Goal: Information Seeking & Learning: Learn about a topic

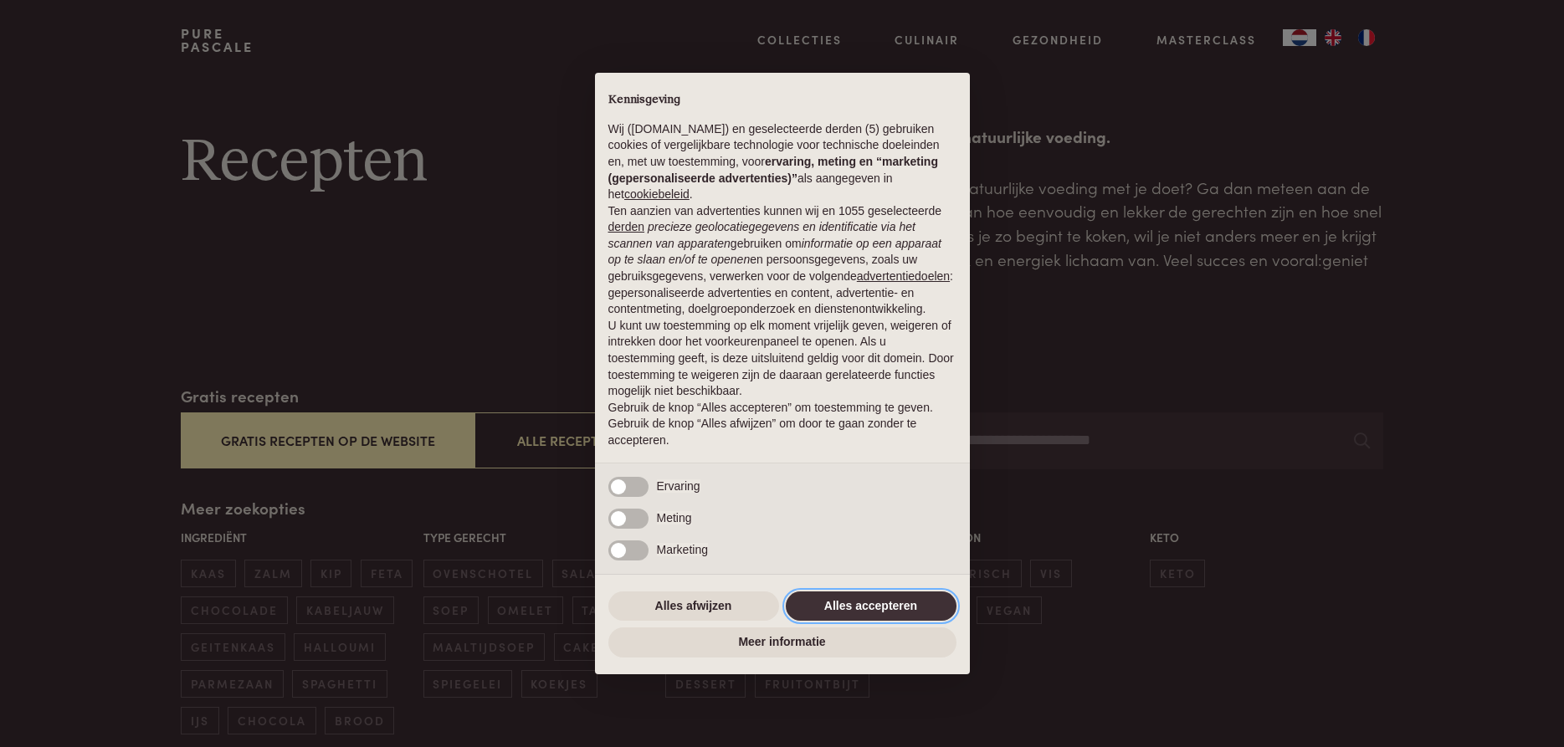
click at [888, 608] on button "Alles accepteren" at bounding box center [871, 607] width 171 height 30
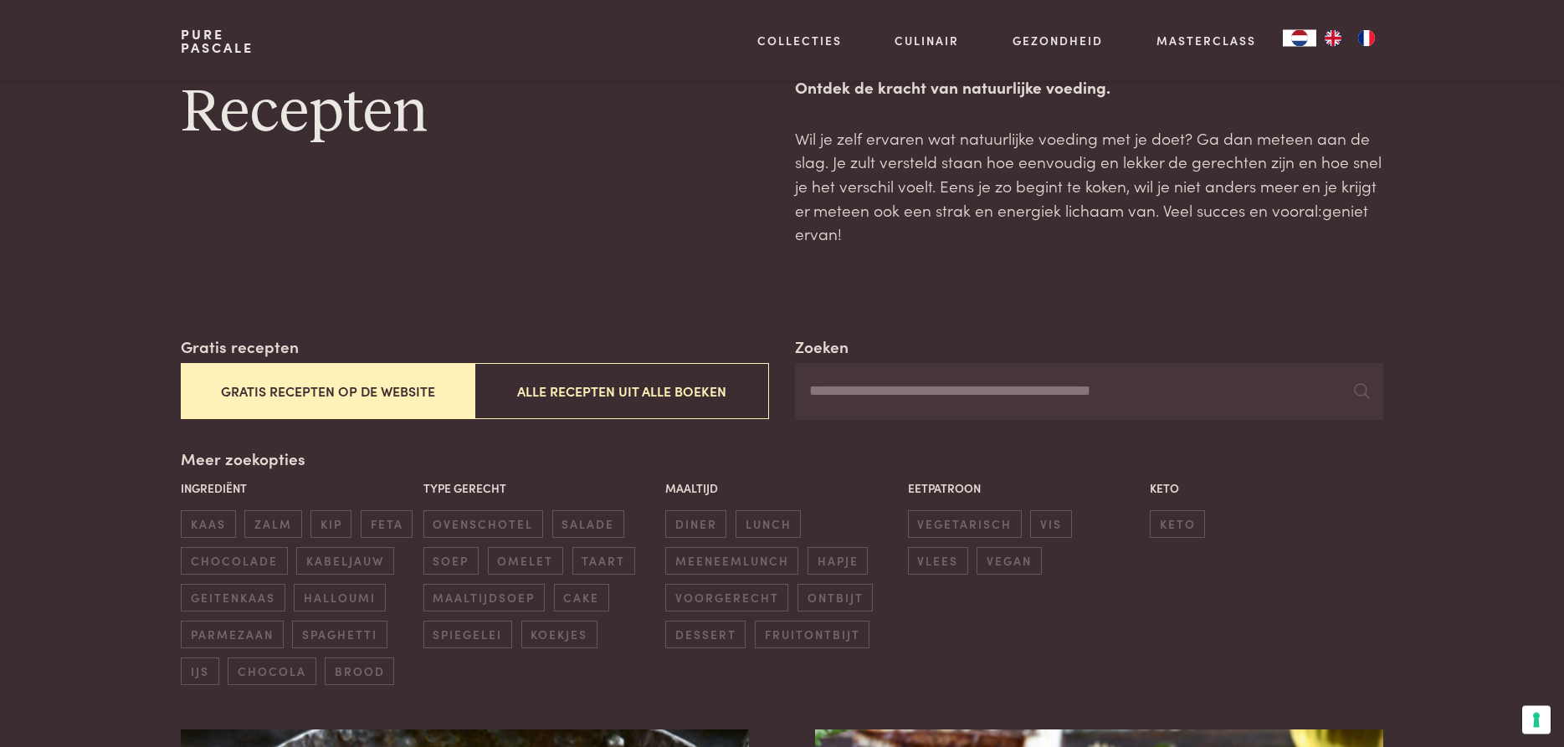
scroll to position [142, 0]
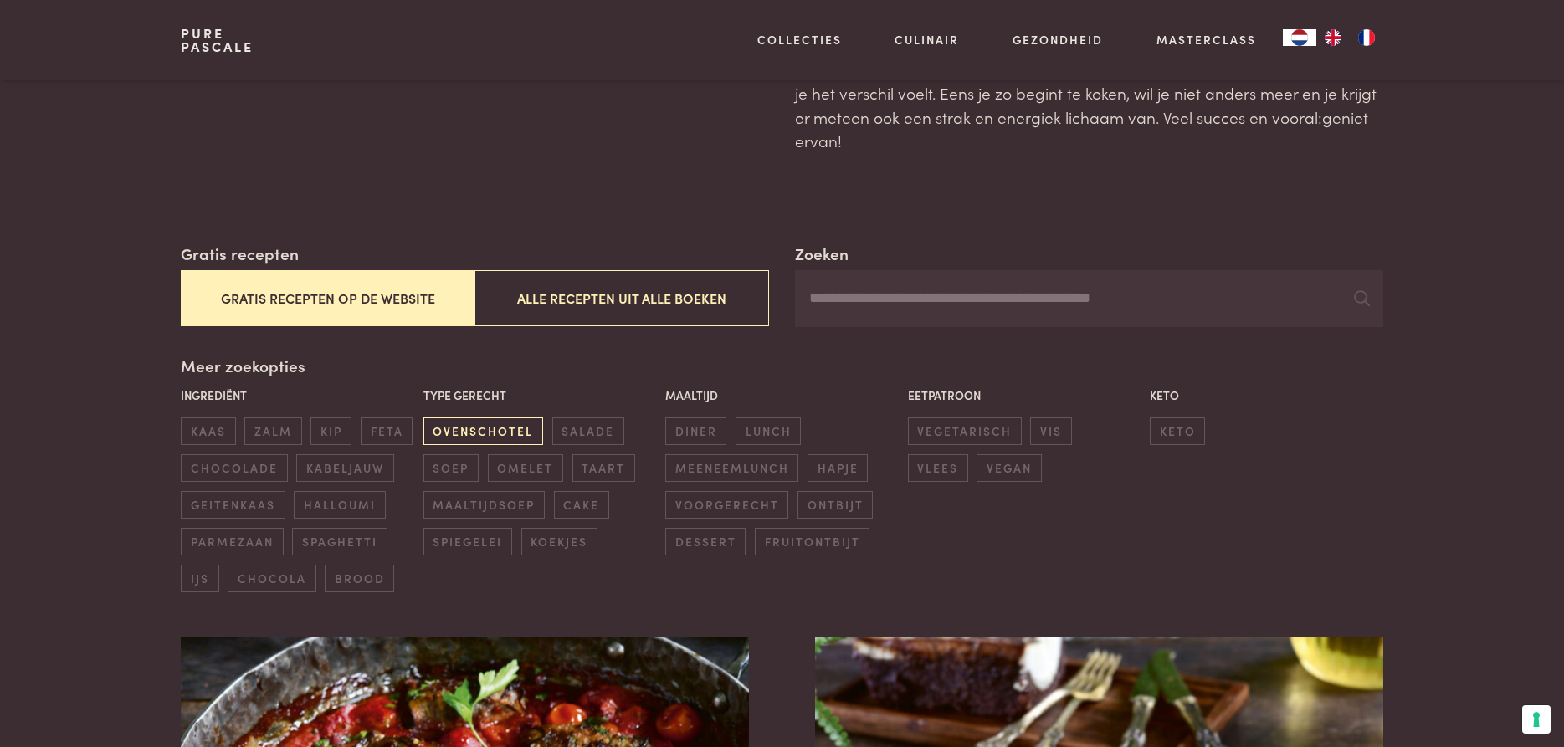
click at [461, 433] on span "ovenschotel" at bounding box center [483, 432] width 120 height 28
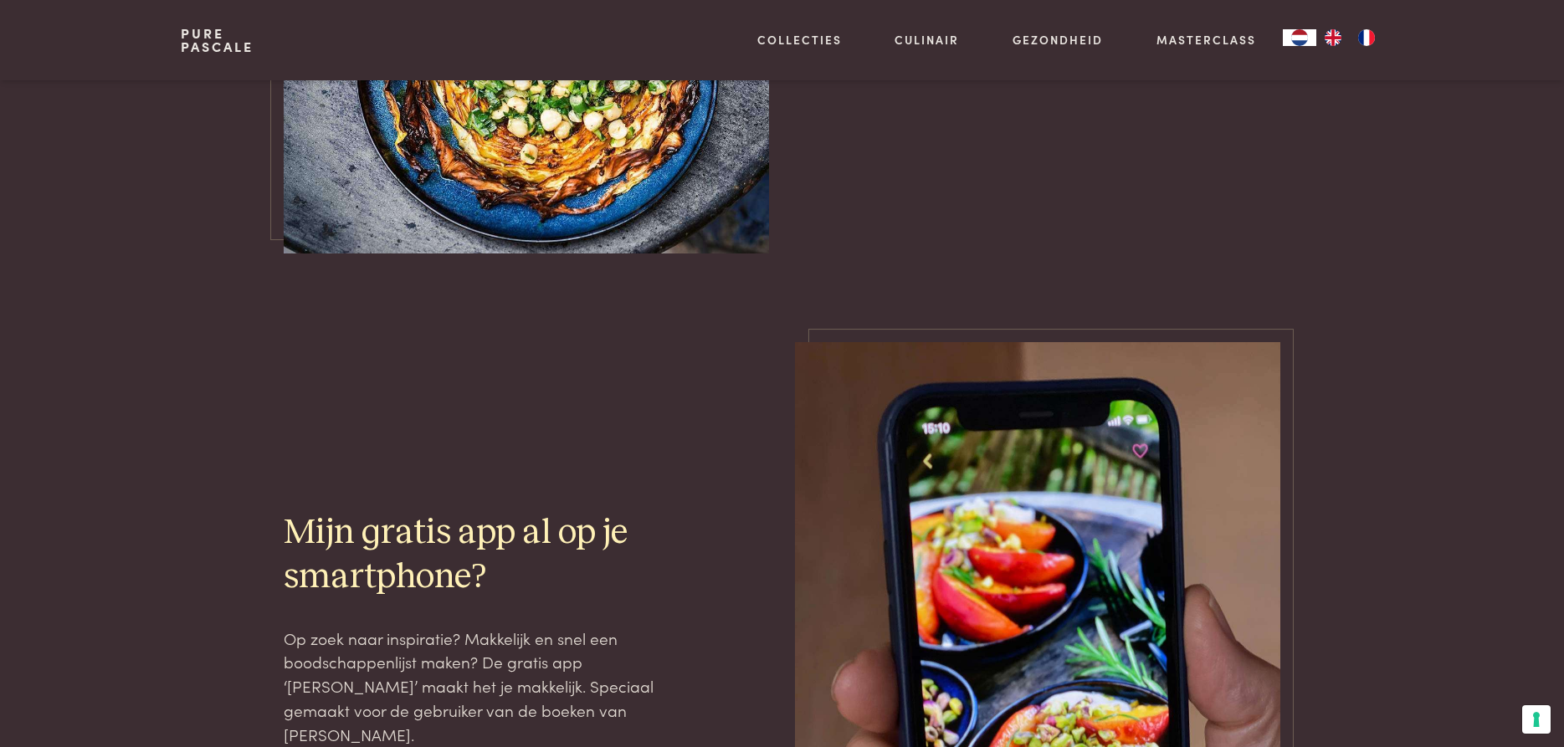
scroll to position [3855, 0]
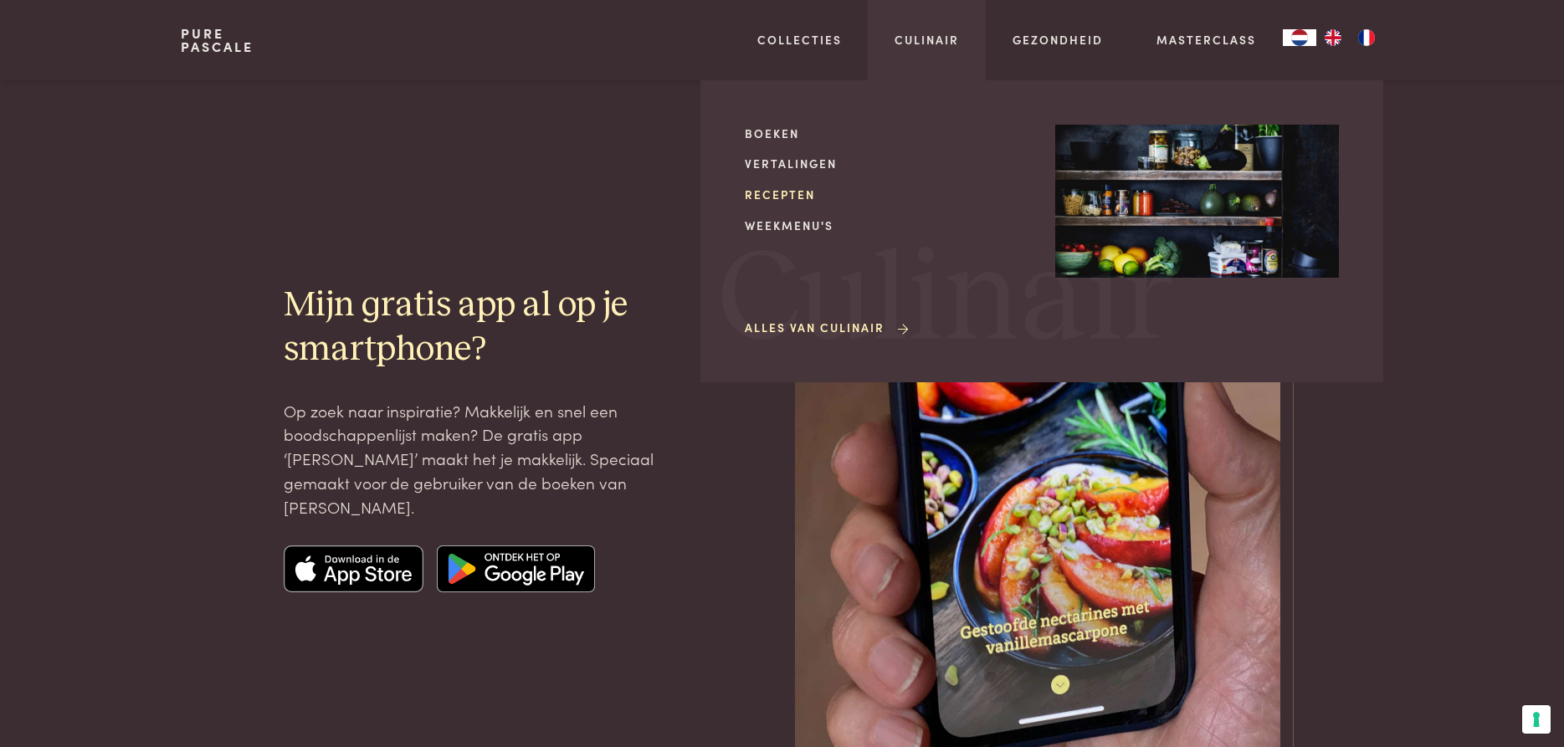
click at [787, 201] on link "Recepten" at bounding box center [887, 195] width 284 height 18
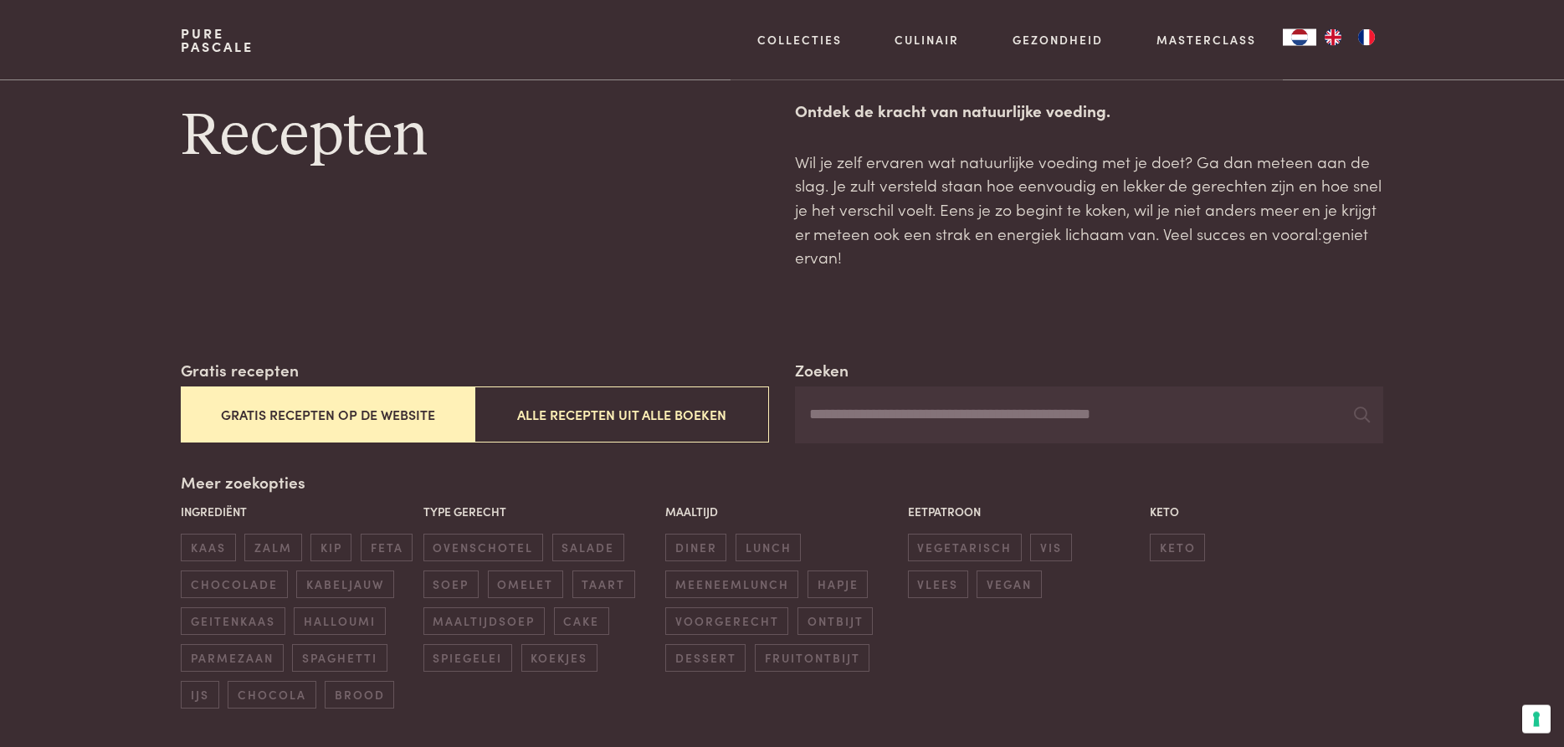
scroll to position [142, 0]
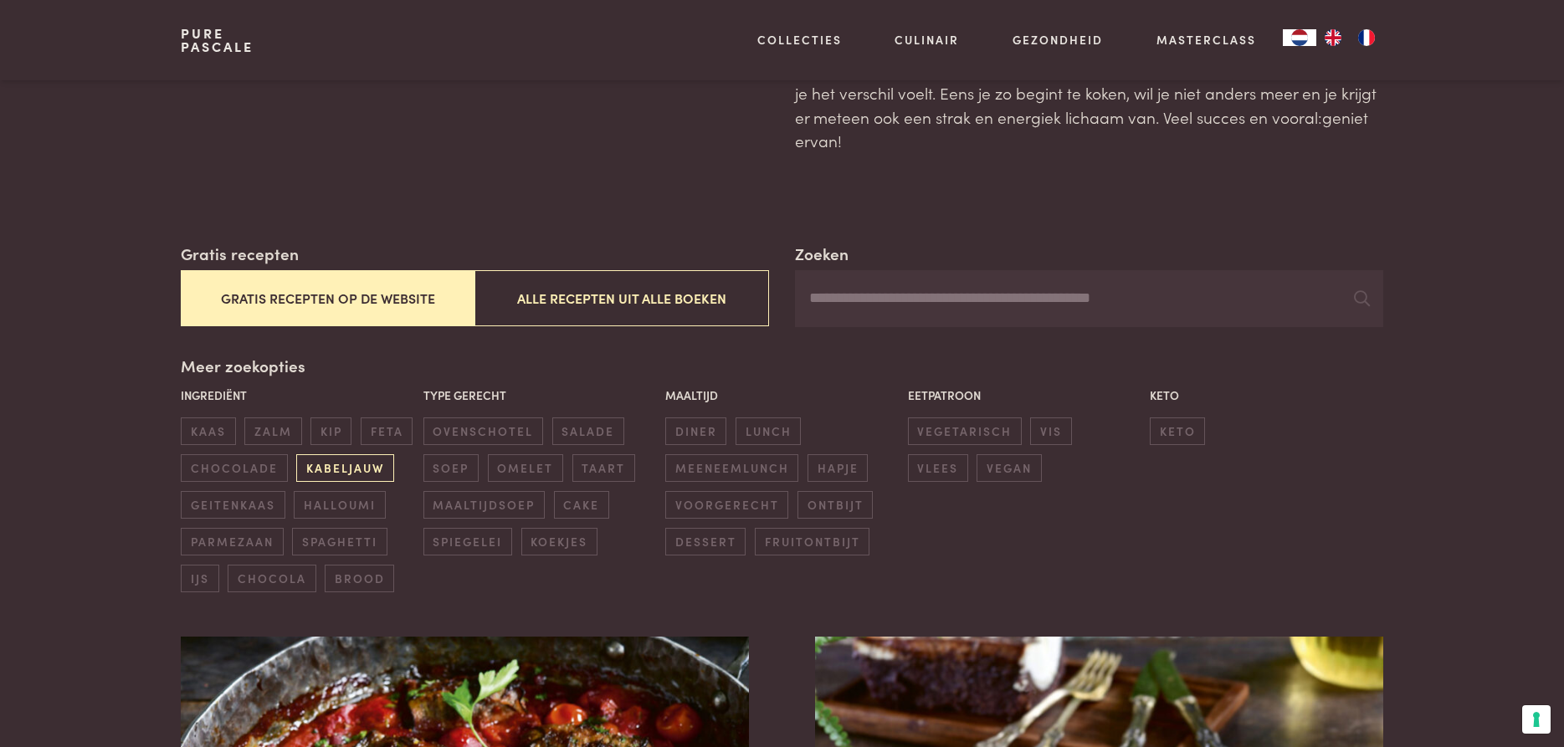
click at [348, 474] on span "kabeljauw" at bounding box center [344, 468] width 97 height 28
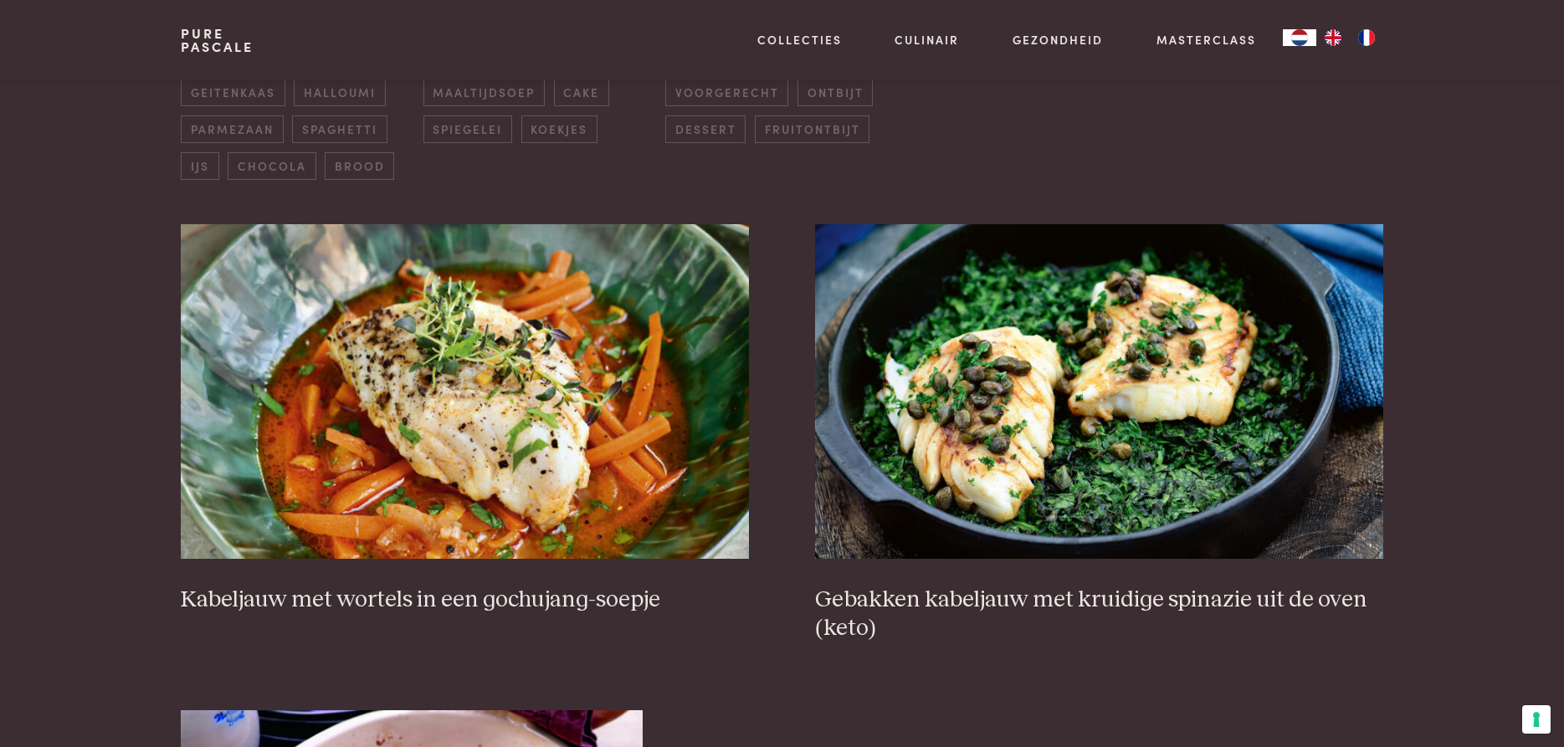
scroll to position [299, 0]
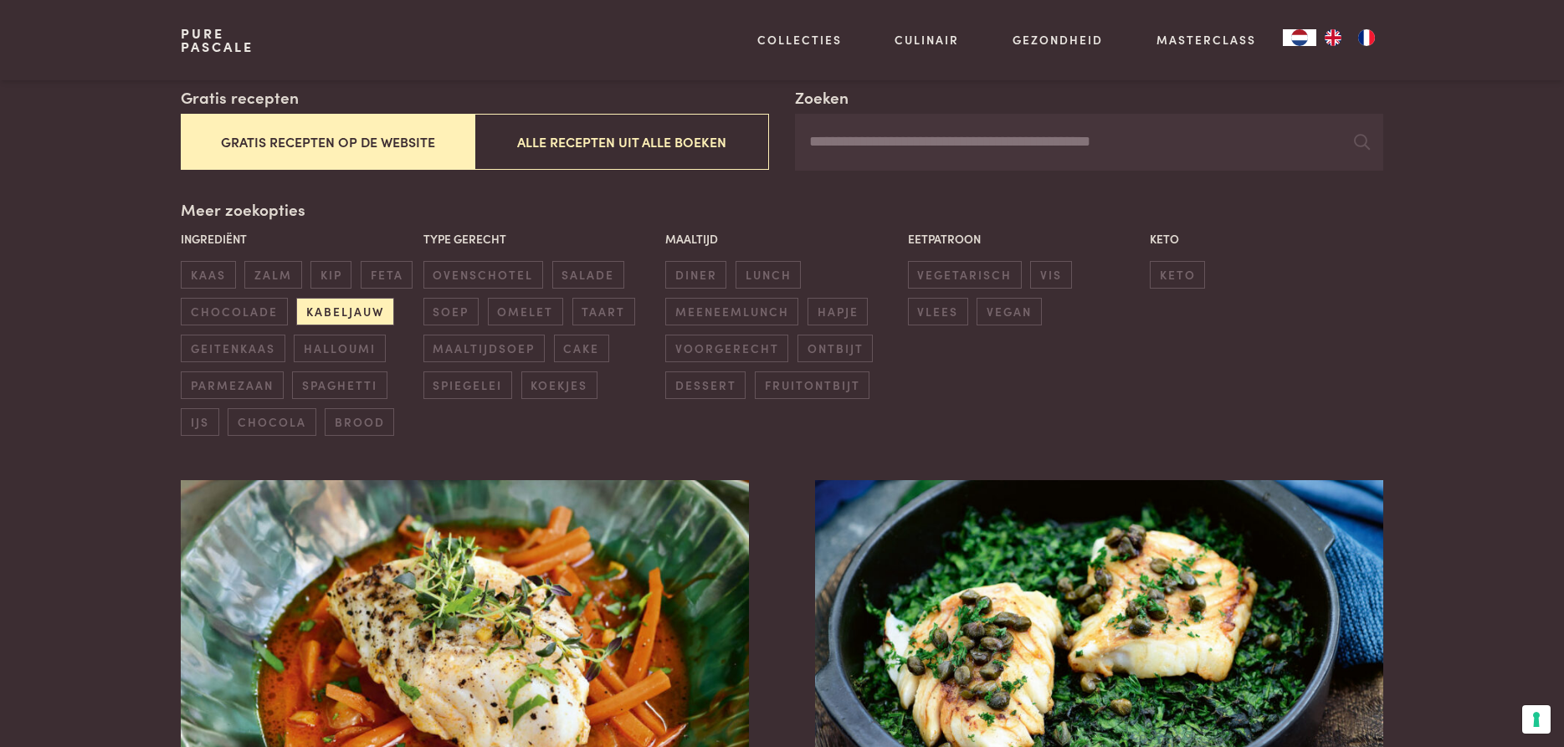
scroll to position [166, 0]
